Goal: Task Accomplishment & Management: Use online tool/utility

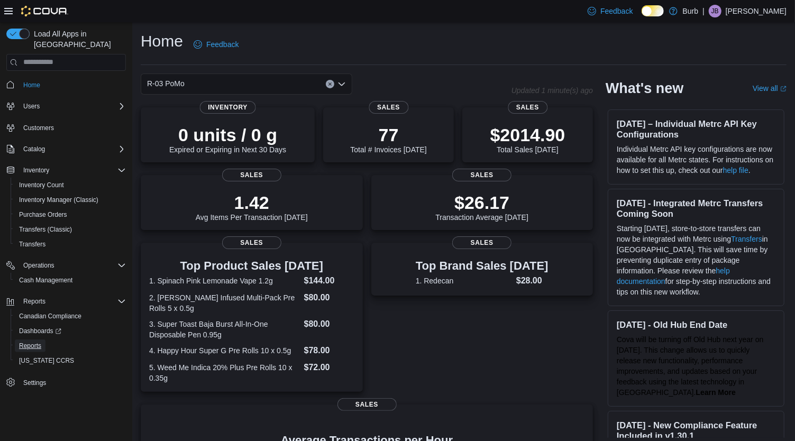
click at [34, 342] on span "Reports" at bounding box center [30, 346] width 22 height 8
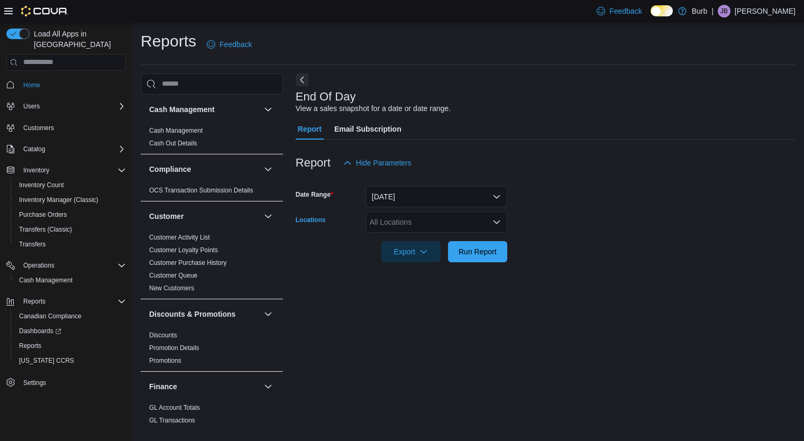
click at [492, 225] on icon "Open list of options" at bounding box center [496, 222] width 8 height 8
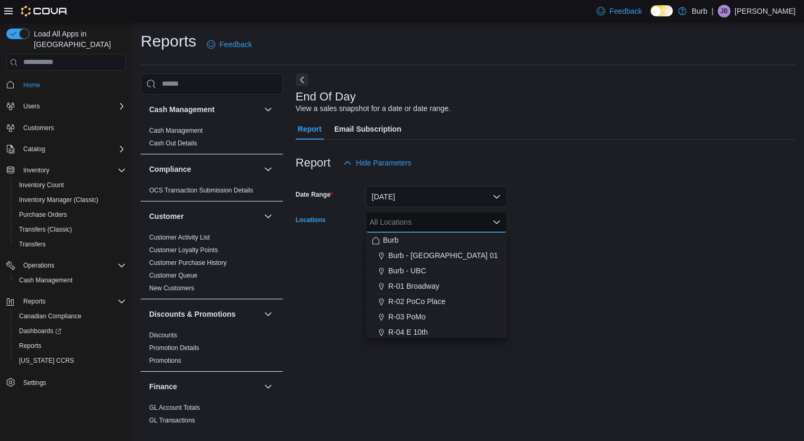
click at [428, 316] on div "R-03 PoMo" at bounding box center [436, 316] width 129 height 11
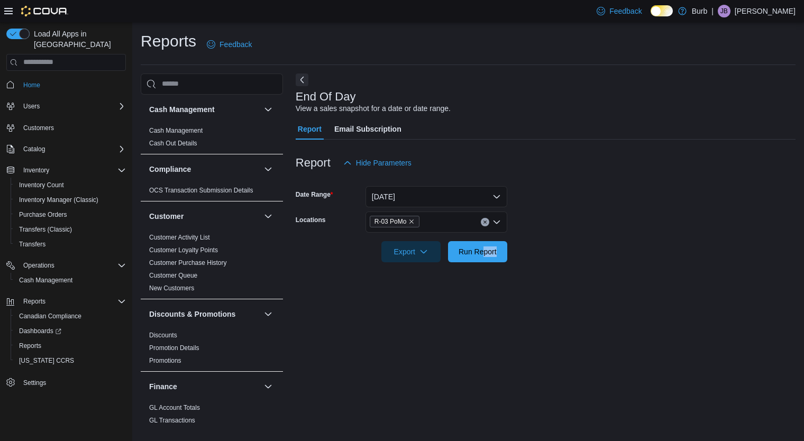
drag, startPoint x: 533, startPoint y: 265, endPoint x: 482, endPoint y: 246, distance: 54.2
click at [482, 246] on div "Report Hide Parameters Date Range [DATE] Locations R-03 PoMo Export Run Report" at bounding box center [546, 207] width 500 height 135
click at [482, 246] on span "Run Report" at bounding box center [477, 251] width 47 height 21
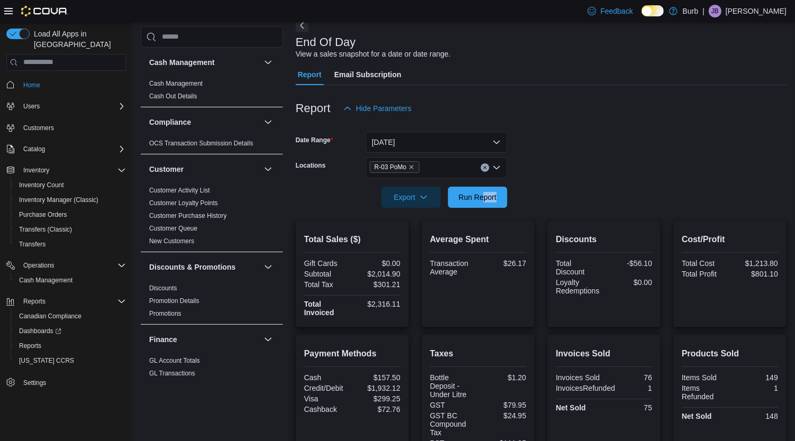
scroll to position [54, 0]
click at [484, 203] on span "Run Report" at bounding box center [477, 197] width 47 height 21
